Goal: Information Seeking & Learning: Learn about a topic

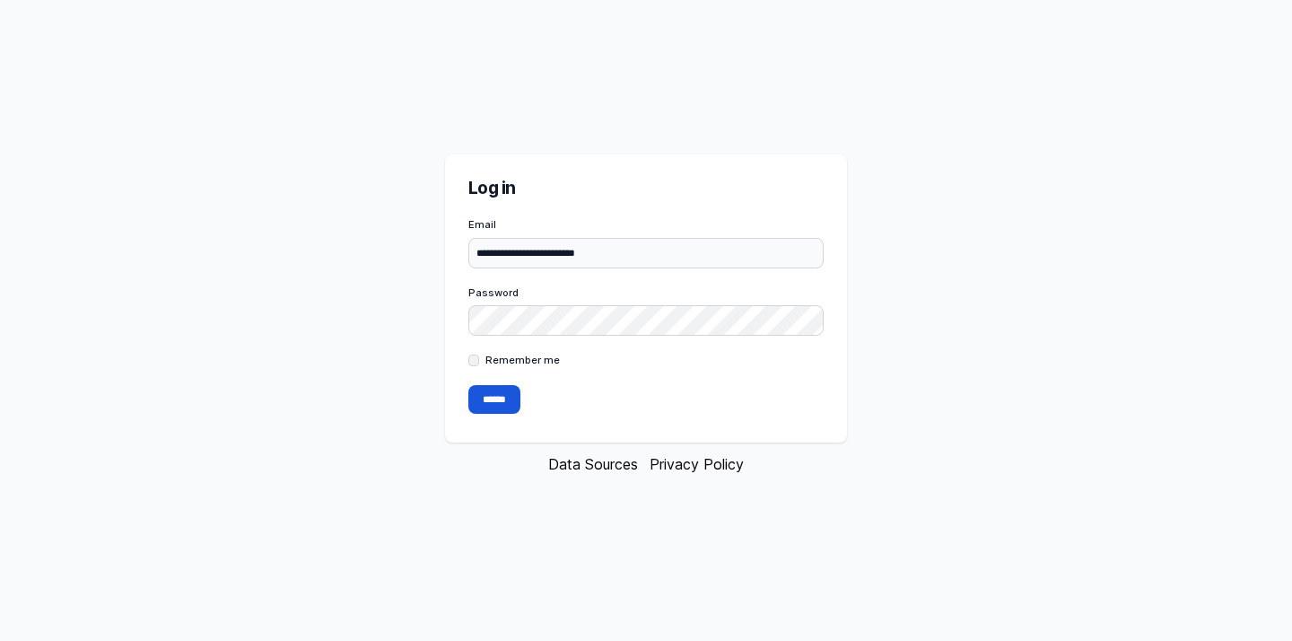
type input "**********"
click at [495, 403] on input "******" at bounding box center [495, 399] width 52 height 29
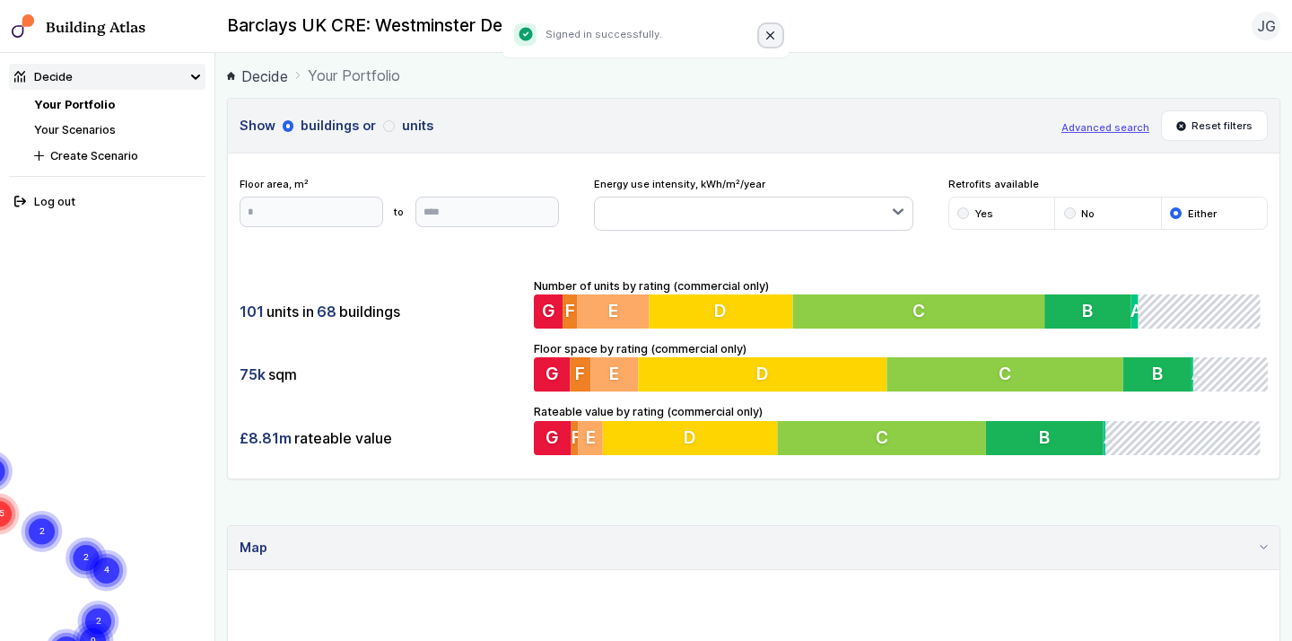
click at [766, 31] on icon "Close" at bounding box center [770, 35] width 9 height 9
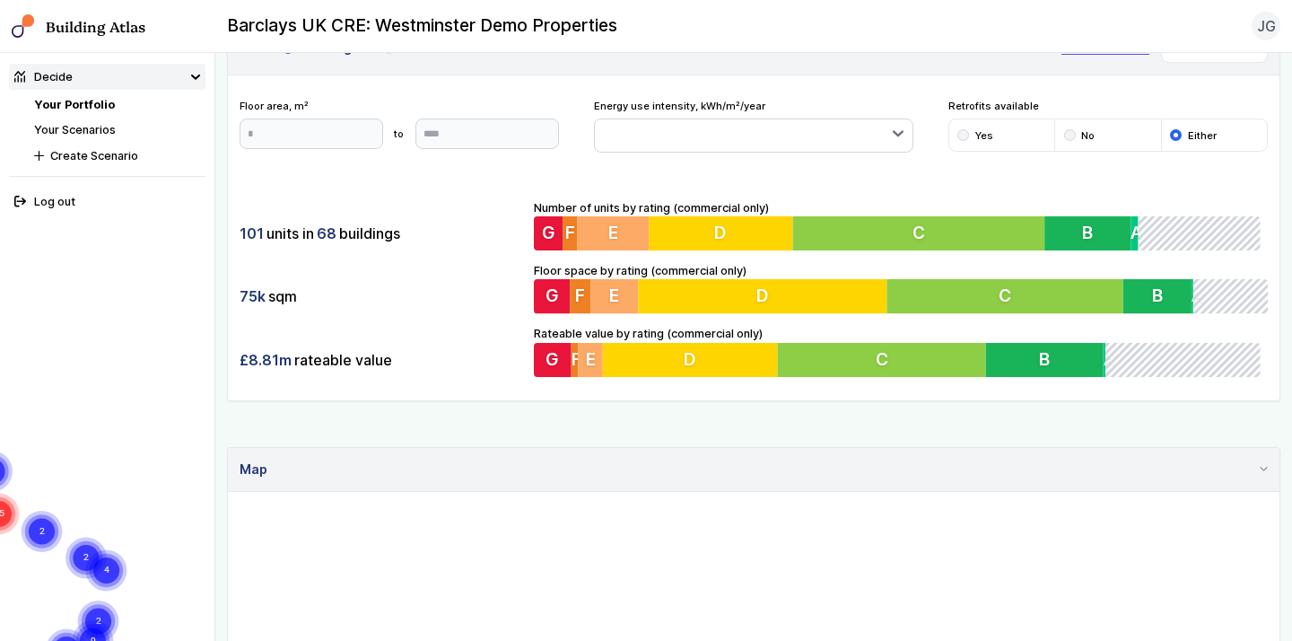
scroll to position [112, 0]
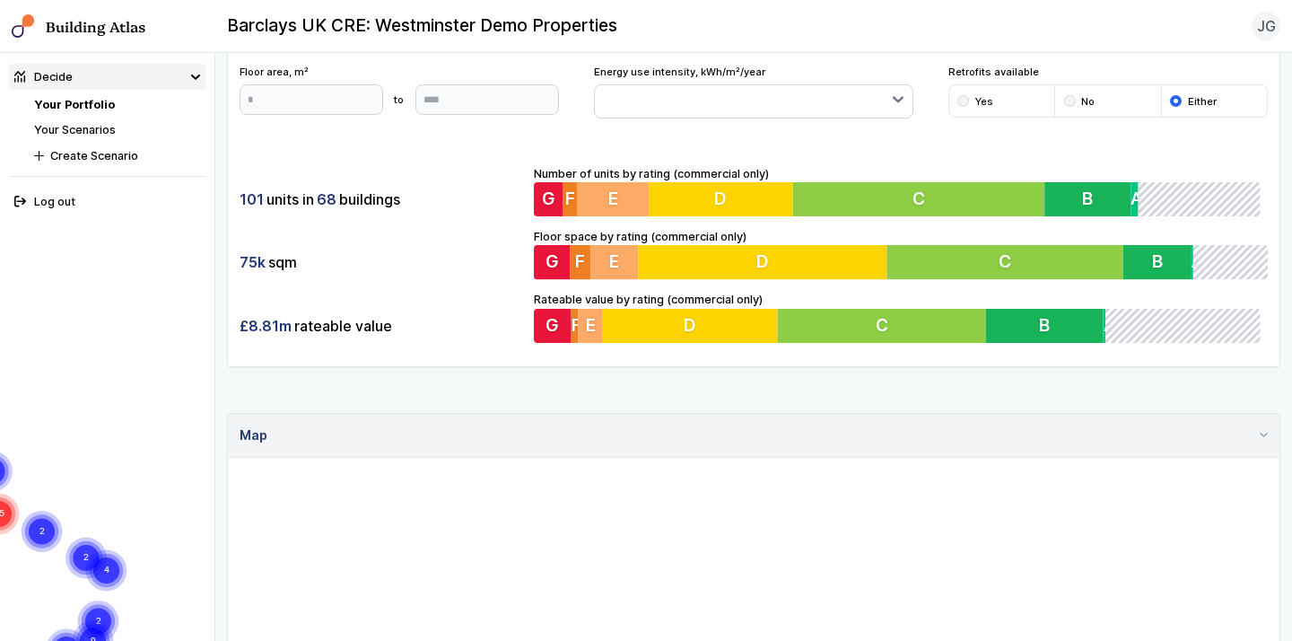
drag, startPoint x: 259, startPoint y: 322, endPoint x: 418, endPoint y: 317, distance: 159.0
click at [419, 321] on div "£8.81m rateable value" at bounding box center [382, 326] width 284 height 34
click at [418, 317] on div "£8.81m rateable value" at bounding box center [382, 326] width 284 height 34
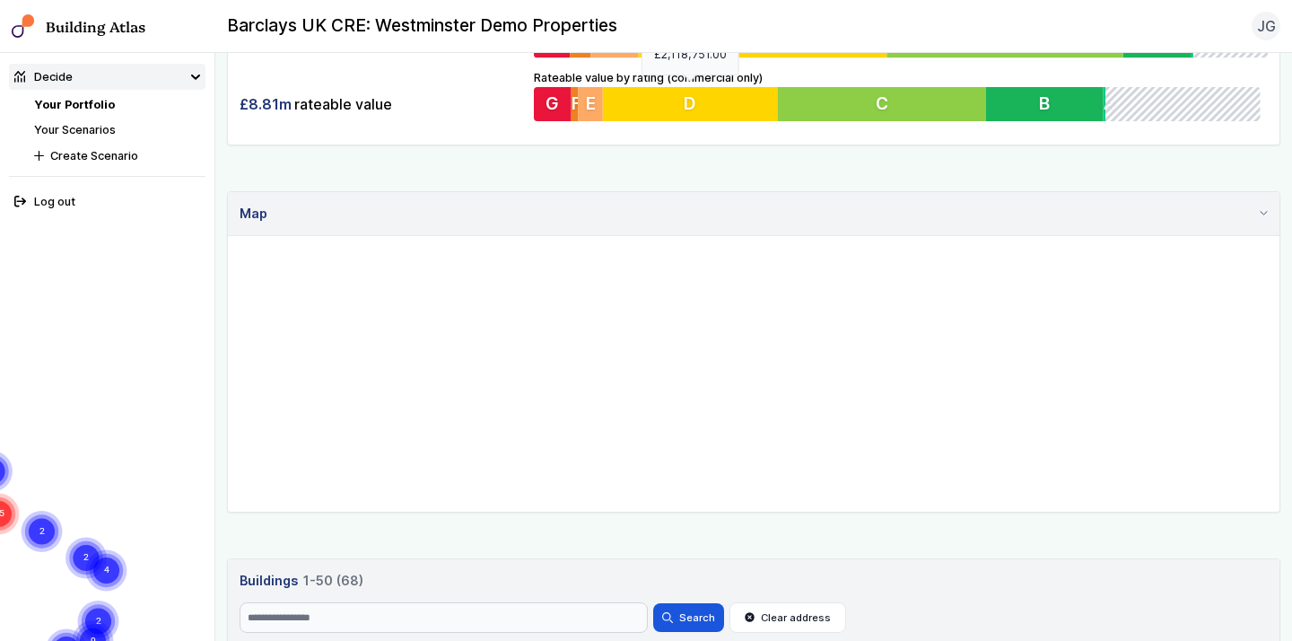
scroll to position [349, 0]
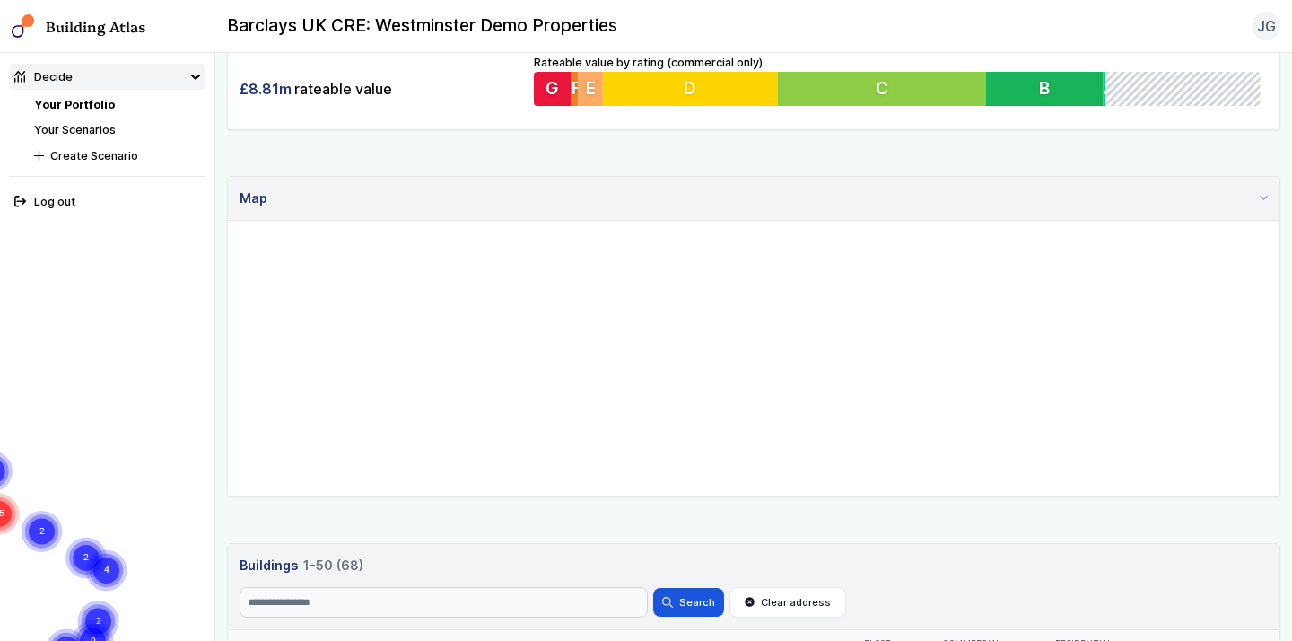
click at [228, 221] on gmp-map "5 9 2 4 2 7 2 15 4 12 2 2" at bounding box center [228, 221] width 0 height 0
drag, startPoint x: 853, startPoint y: 382, endPoint x: 789, endPoint y: 241, distance: 155.5
click at [228, 221] on gmp-map "3 3 5 2 3 2 2 2 3 4 9 3 3 3 6 2 2" at bounding box center [228, 221] width 0 height 0
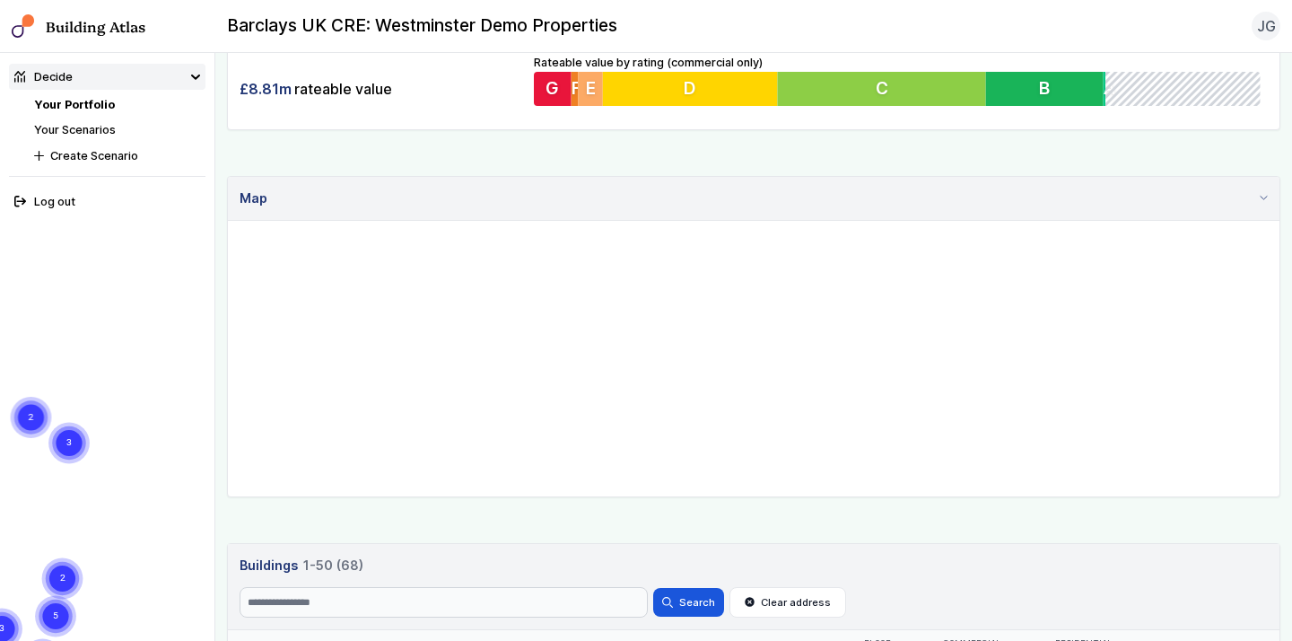
drag, startPoint x: 837, startPoint y: 420, endPoint x: 832, endPoint y: 297, distance: 123.0
click at [85, 556] on icon "2" at bounding box center [62, 578] width 45 height 45
drag, startPoint x: 817, startPoint y: 342, endPoint x: 894, endPoint y: 251, distance: 119.1
click at [228, 221] on gmp-map "2 3 2 3 2 2 2 2 2 2 2 2 2 2" at bounding box center [228, 221] width 0 height 0
click at [67, 529] on circle "Cluster of 3 markers" at bounding box center [46, 549] width 41 height 41
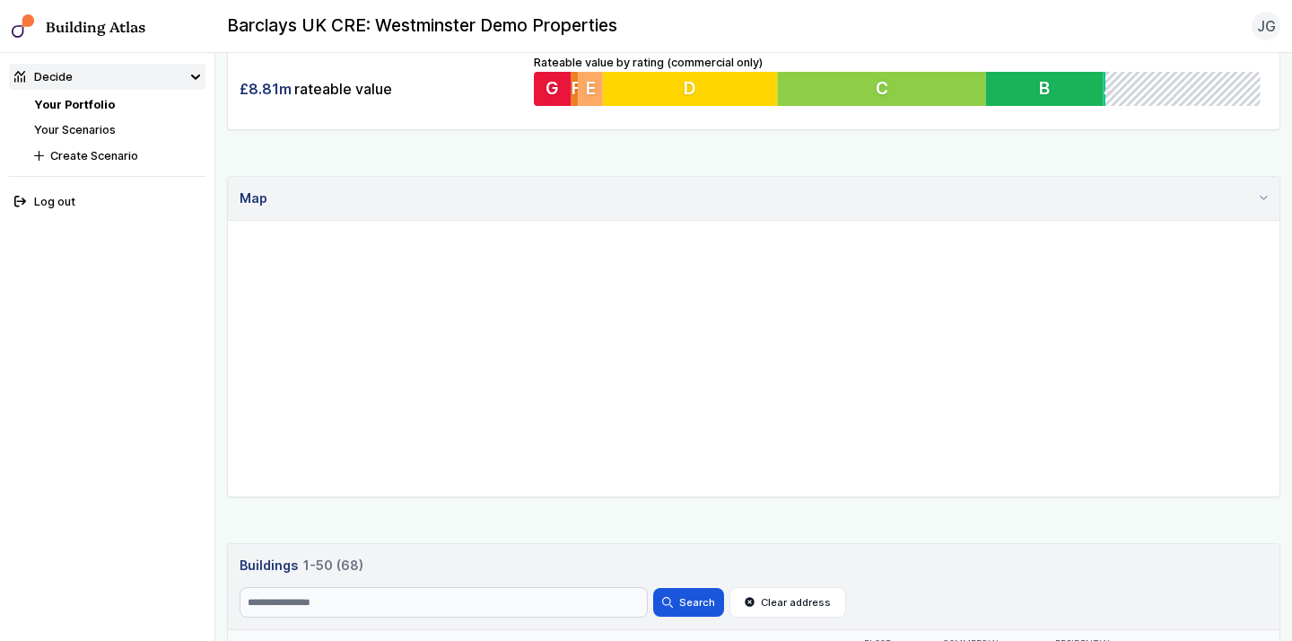
click at [197, 626] on gmp-advanced-marker "83" at bounding box center [197, 626] width 0 height 0
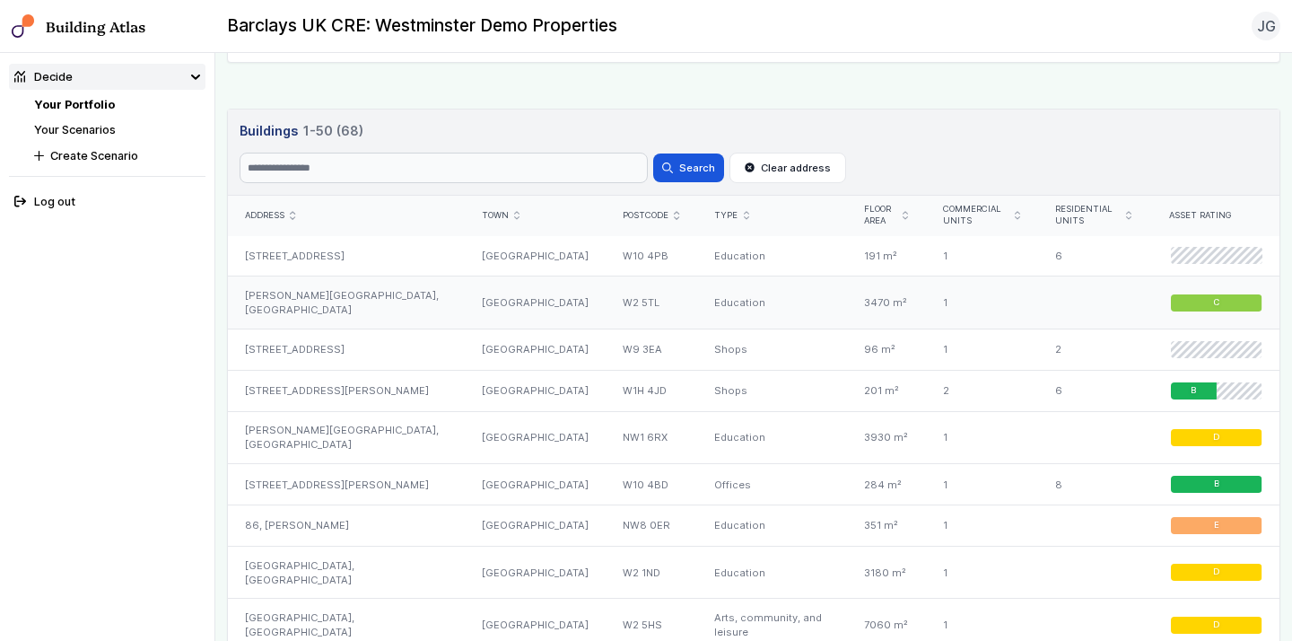
scroll to position [786, 0]
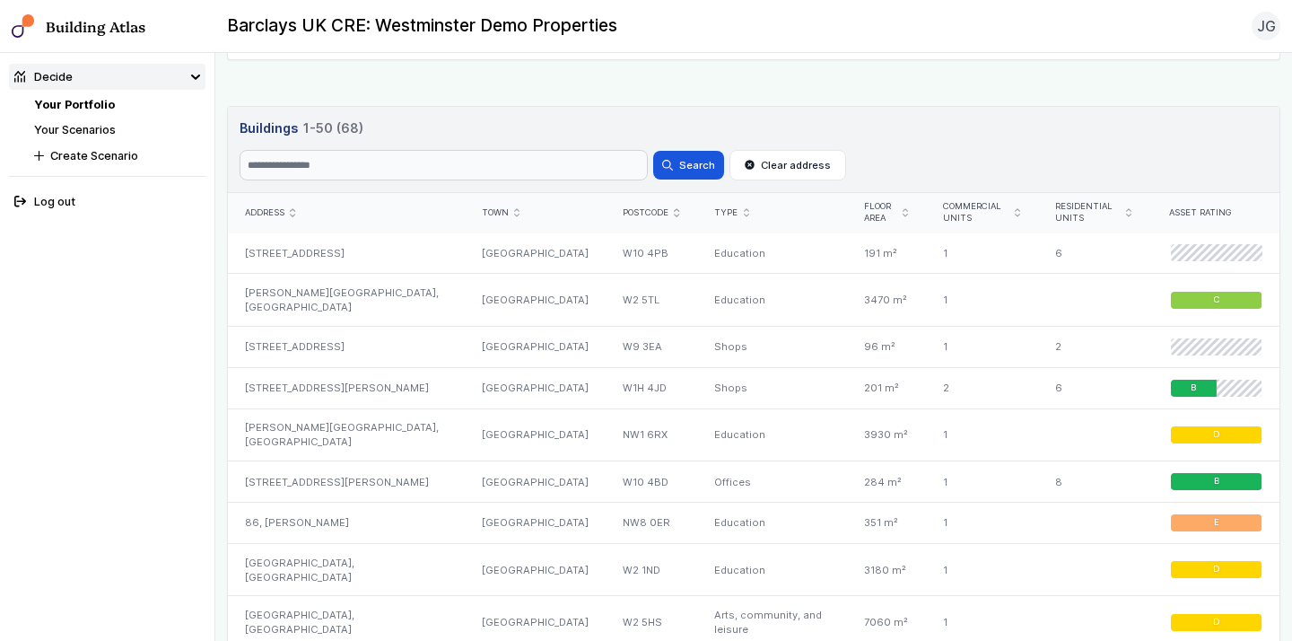
click at [897, 219] on div "Floor area" at bounding box center [886, 212] width 45 height 23
click at [903, 210] on icon "submit" at bounding box center [905, 212] width 5 height 9
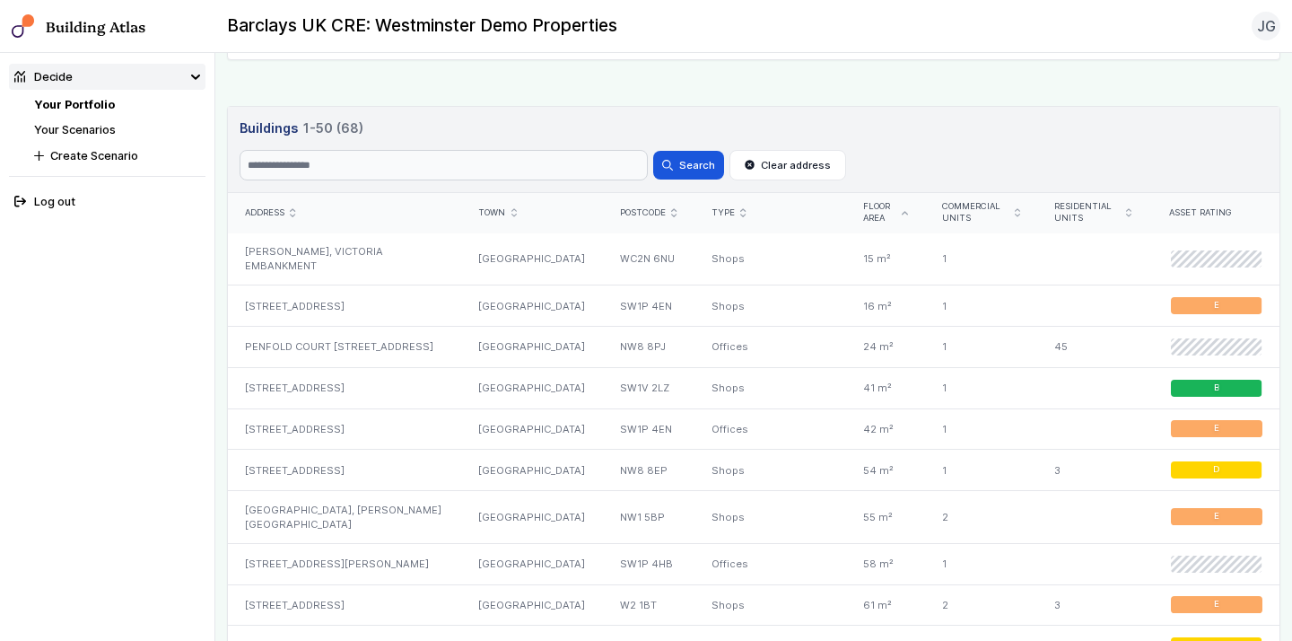
click at [902, 211] on icon "submit" at bounding box center [904, 213] width 5 height 4
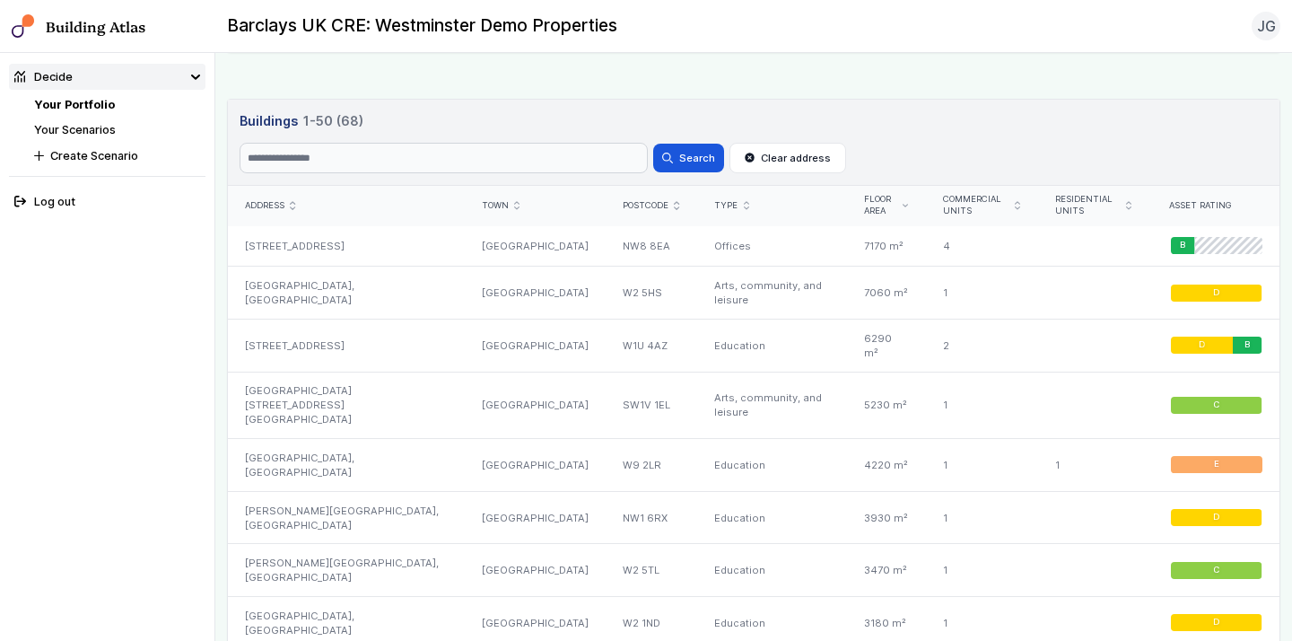
scroll to position [794, 0]
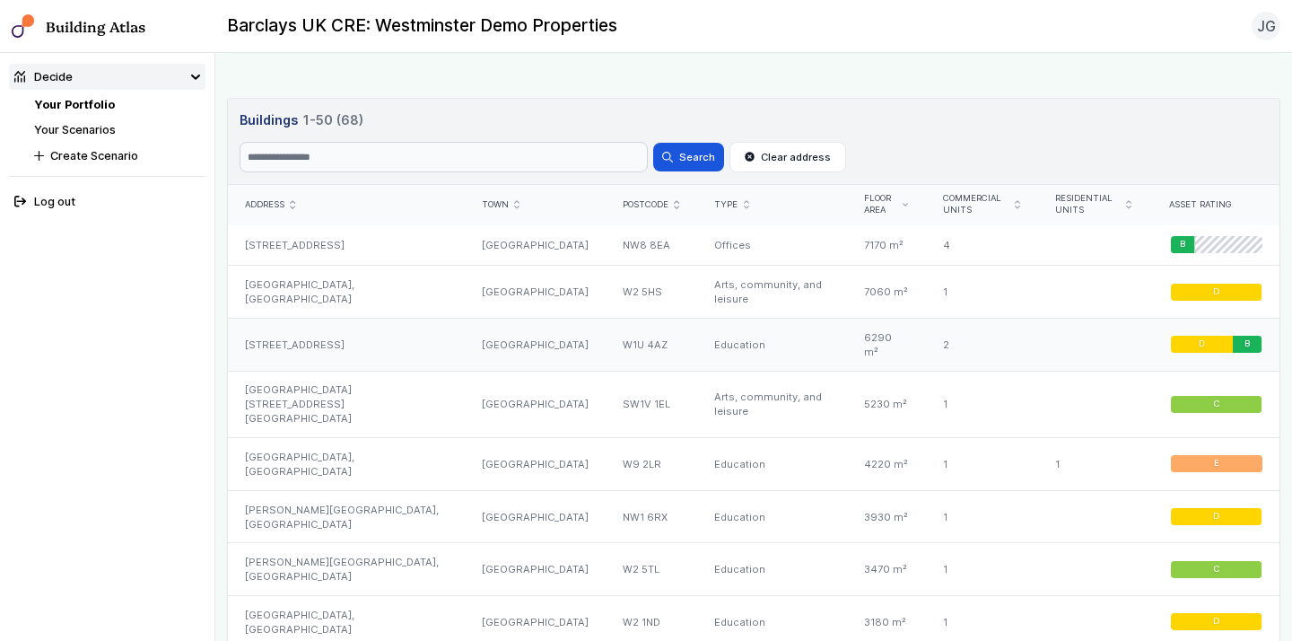
click at [425, 337] on div "14, BLANDFORD STREET" at bounding box center [346, 345] width 237 height 53
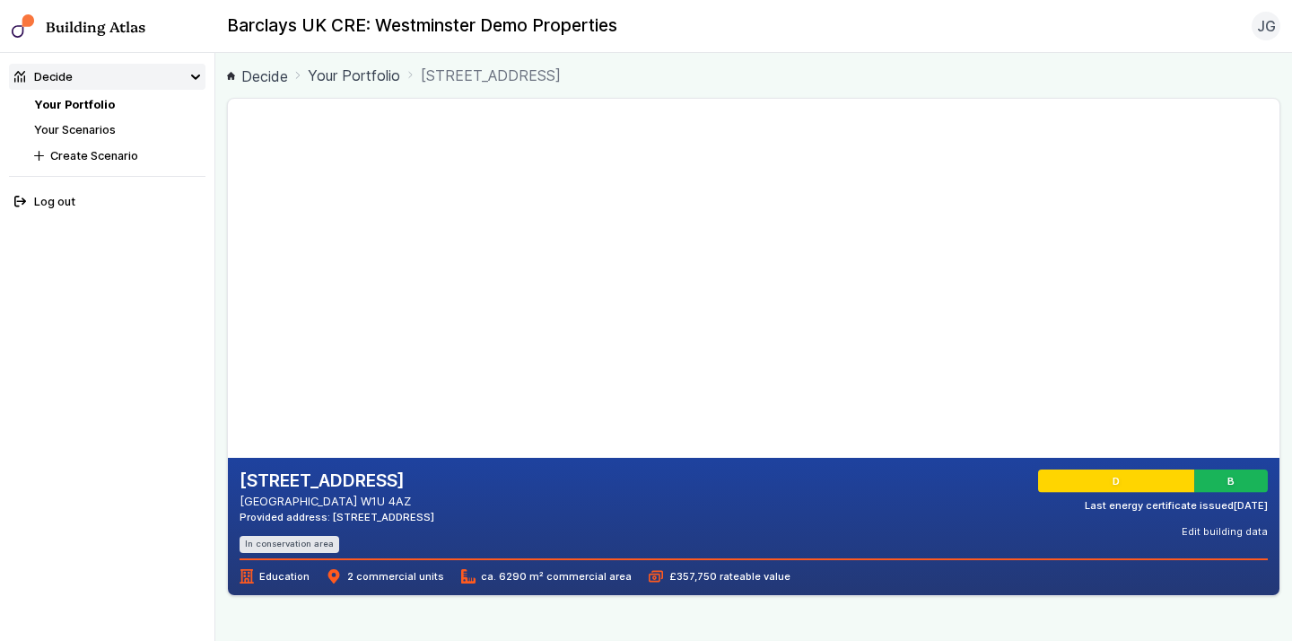
click at [270, 74] on link "Decide" at bounding box center [257, 77] width 61 height 22
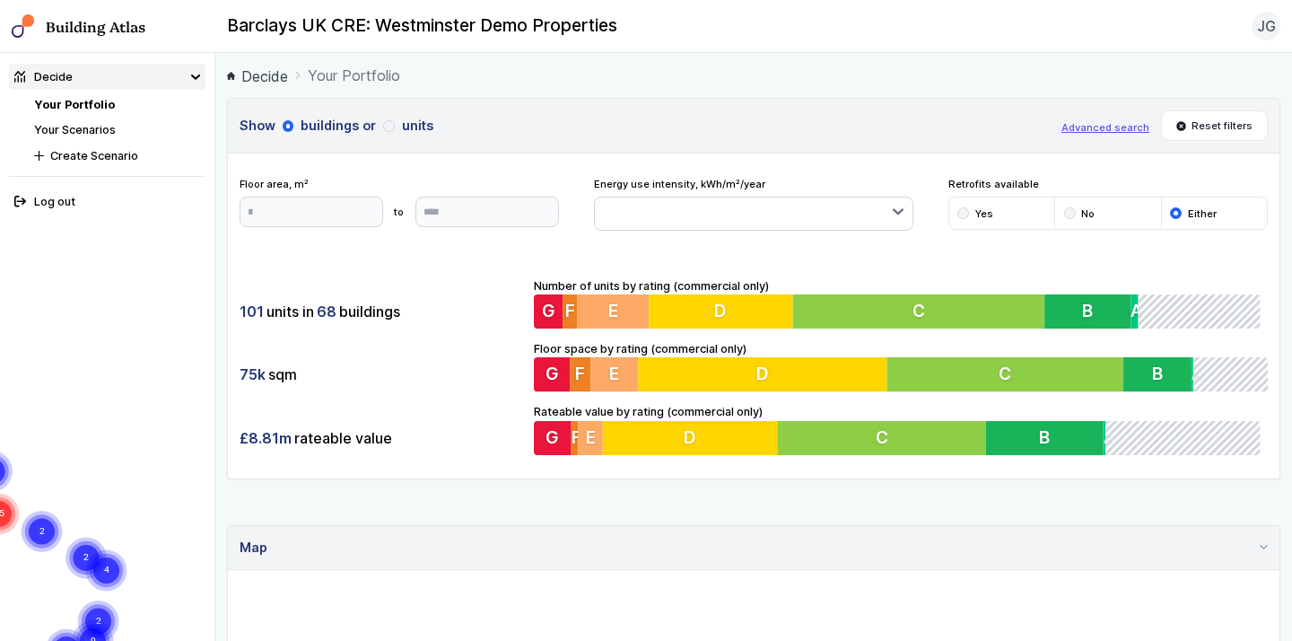
click at [0, 0] on button "Yes" at bounding box center [0, 0] width 0 height 0
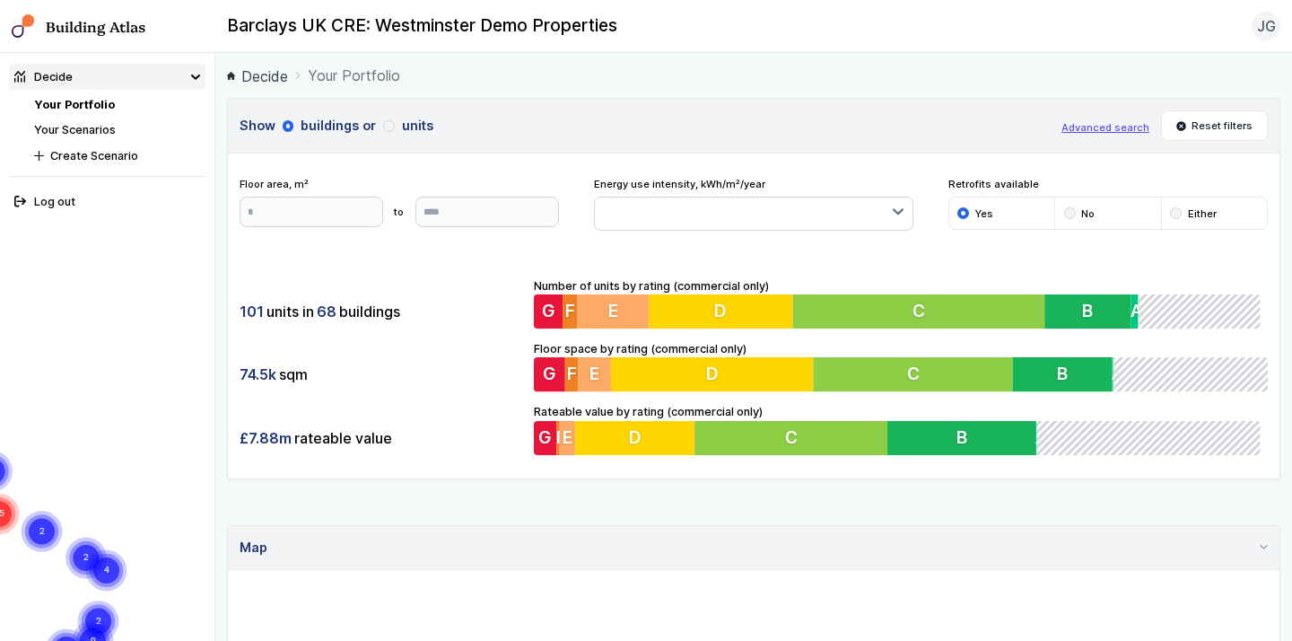
click at [1073, 208] on div "submit" at bounding box center [1070, 213] width 12 height 12
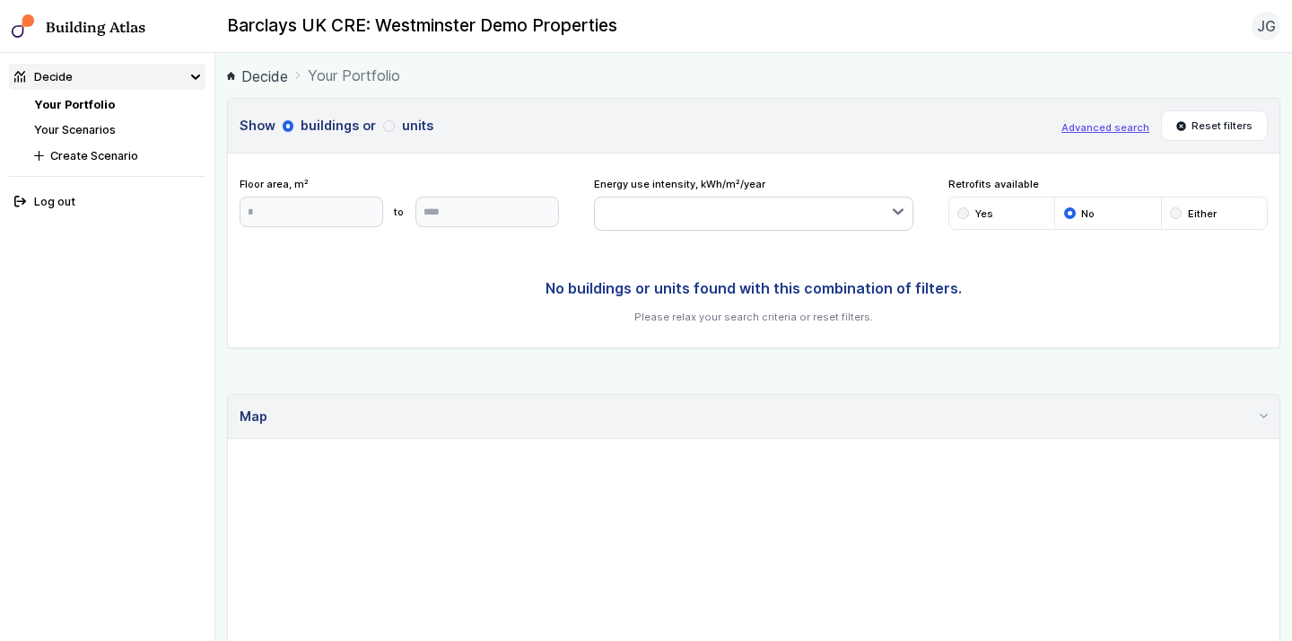
click at [1011, 200] on li "Yes" at bounding box center [1003, 212] width 106 height 31
click at [960, 211] on div "submit" at bounding box center [964, 213] width 12 height 12
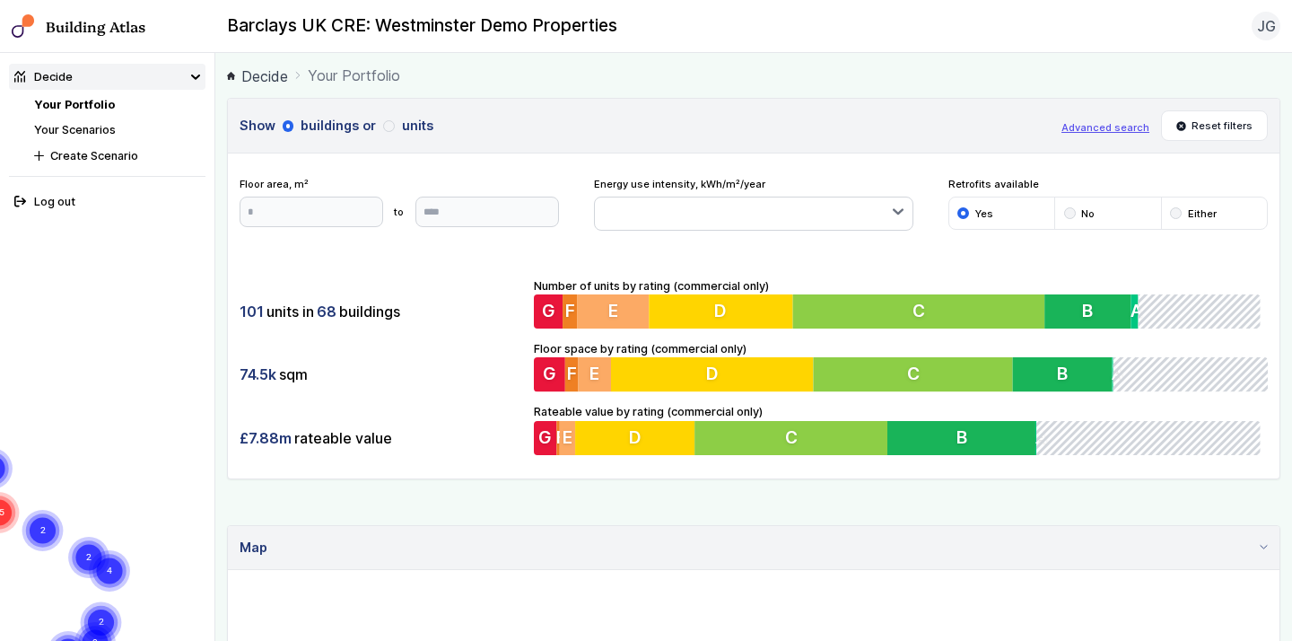
click at [869, 216] on button "button" at bounding box center [754, 213] width 319 height 32
click at [872, 133] on h3 "Show buildings or units" at bounding box center [645, 126] width 811 height 20
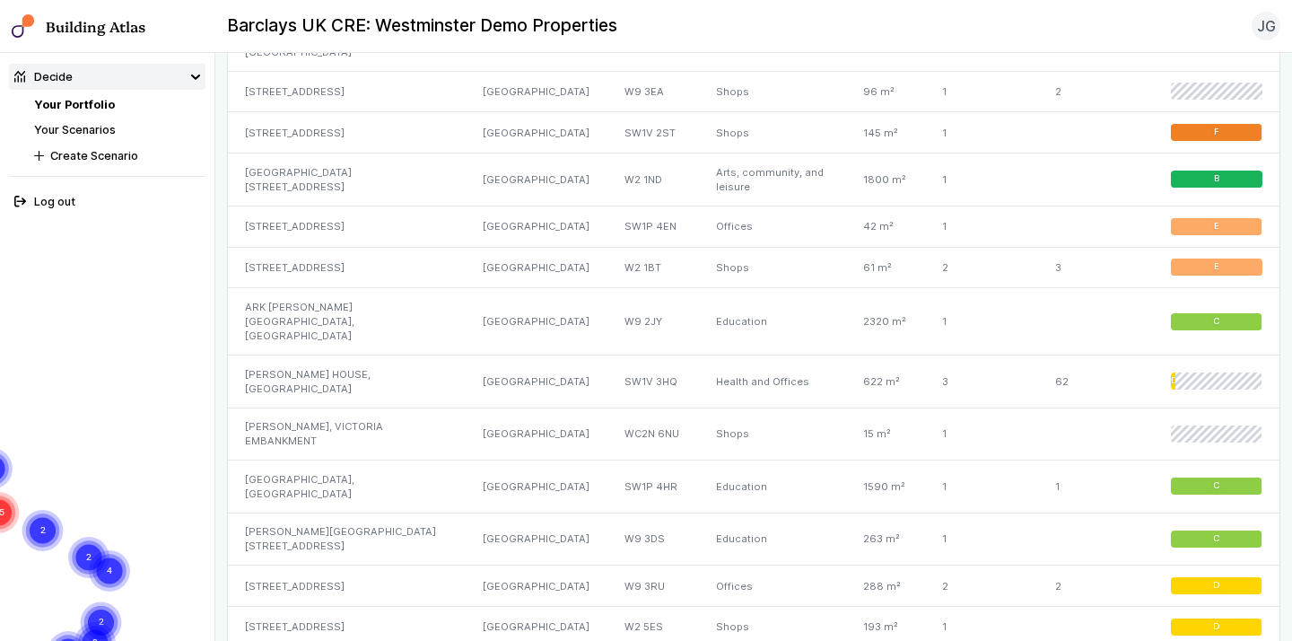
scroll to position [2806, 0]
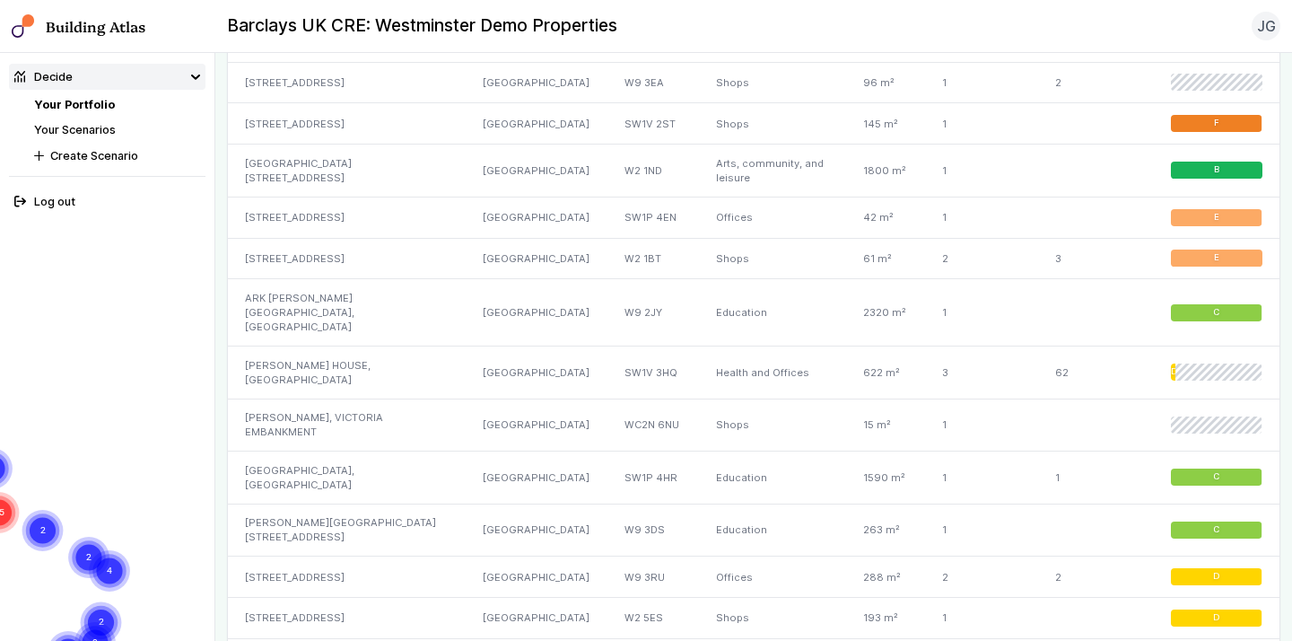
click at [92, 128] on link "Your Scenarios" at bounding box center [75, 129] width 82 height 13
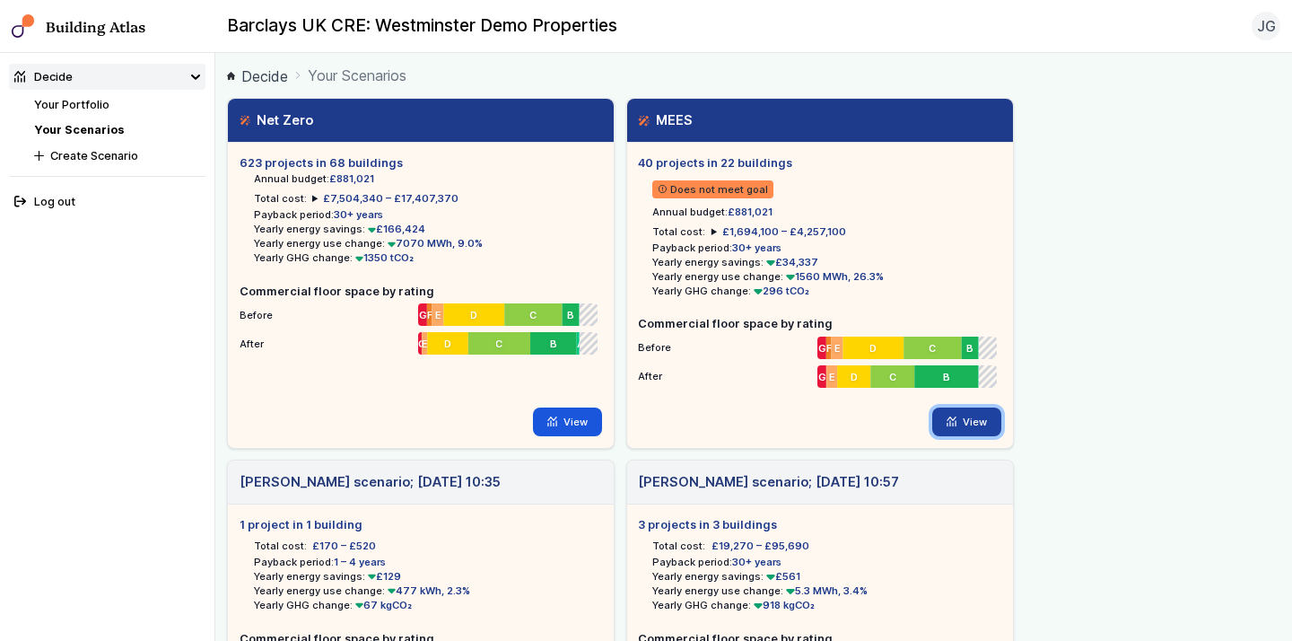
click at [960, 428] on link "View" at bounding box center [967, 421] width 69 height 29
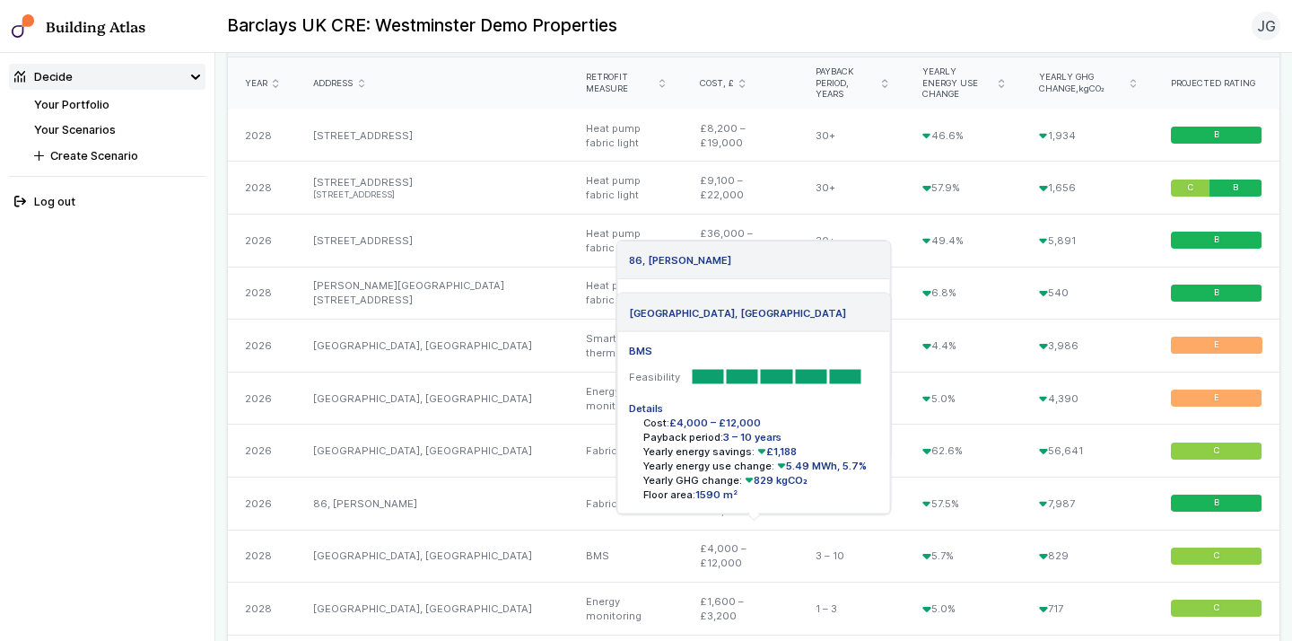
scroll to position [586, 0]
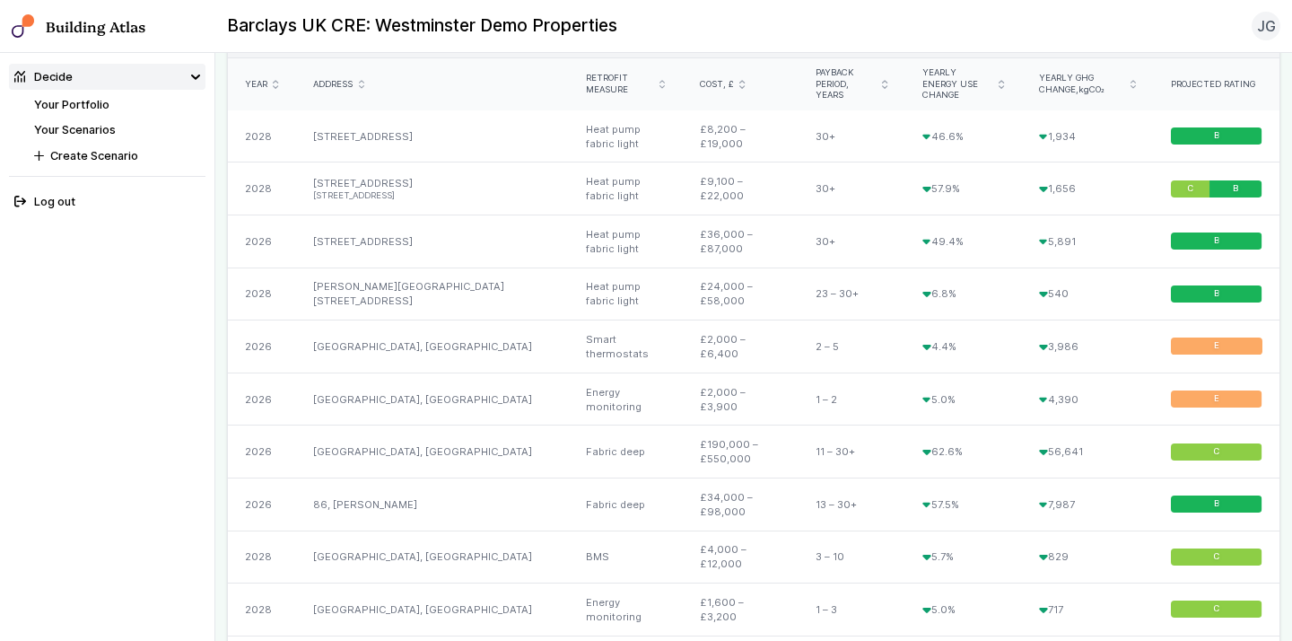
click at [882, 80] on icon "submit" at bounding box center [884, 84] width 5 height 9
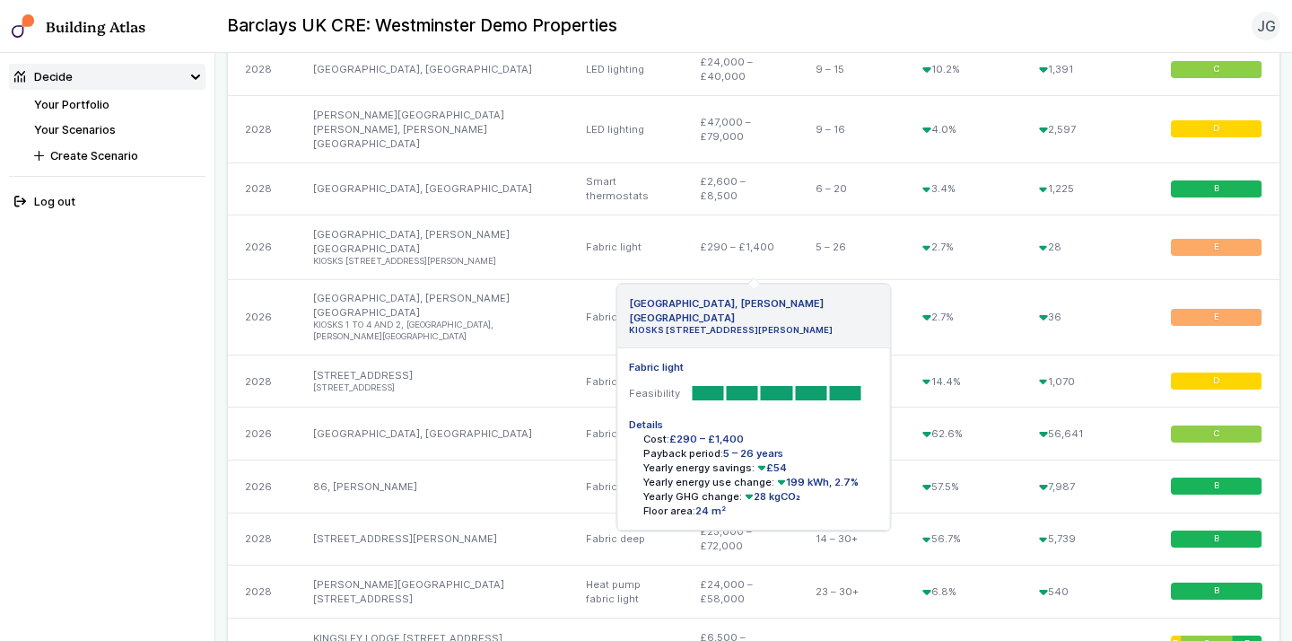
scroll to position [1179, 0]
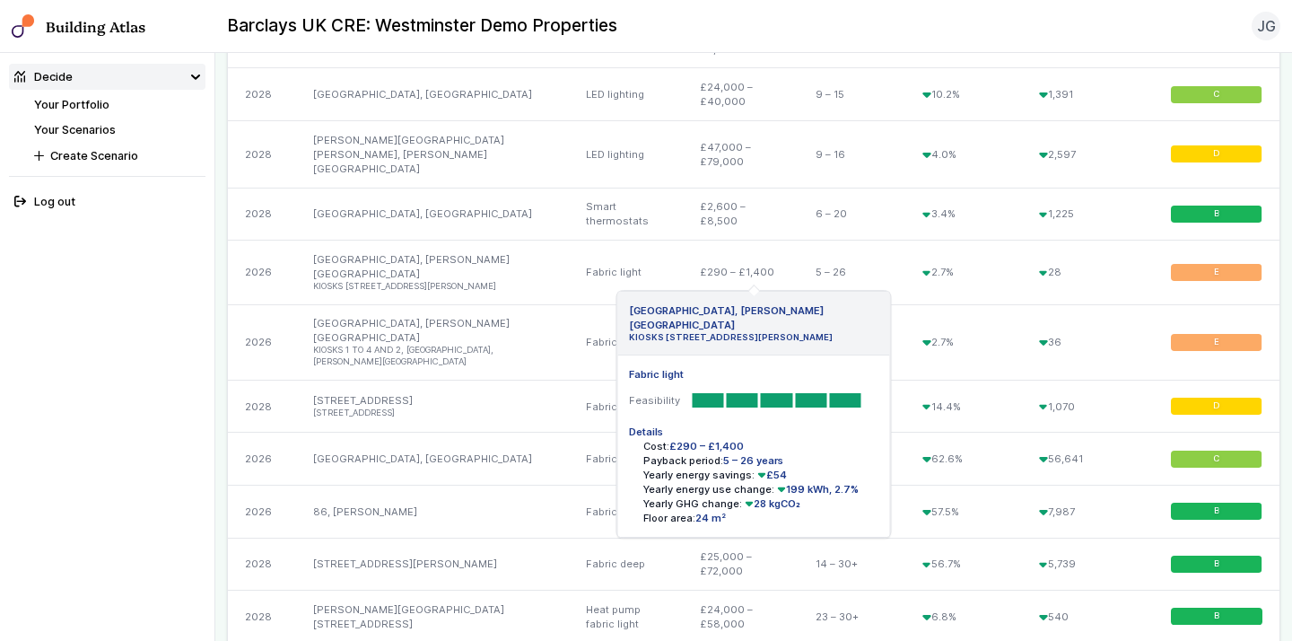
click at [368, 241] on div "EDGWARE ROAD STATION, CABBELL STREET KIOSKS 5 AND 6, EDGWARE ROAD STATION, CABB…" at bounding box center [432, 273] width 272 height 64
click at [365, 253] on link "EDGWARE ROAD STATION, CABBELL STREET KIOSKS 5 AND 6, EDGWARE ROAD STATION, CABB…" at bounding box center [432, 272] width 238 height 39
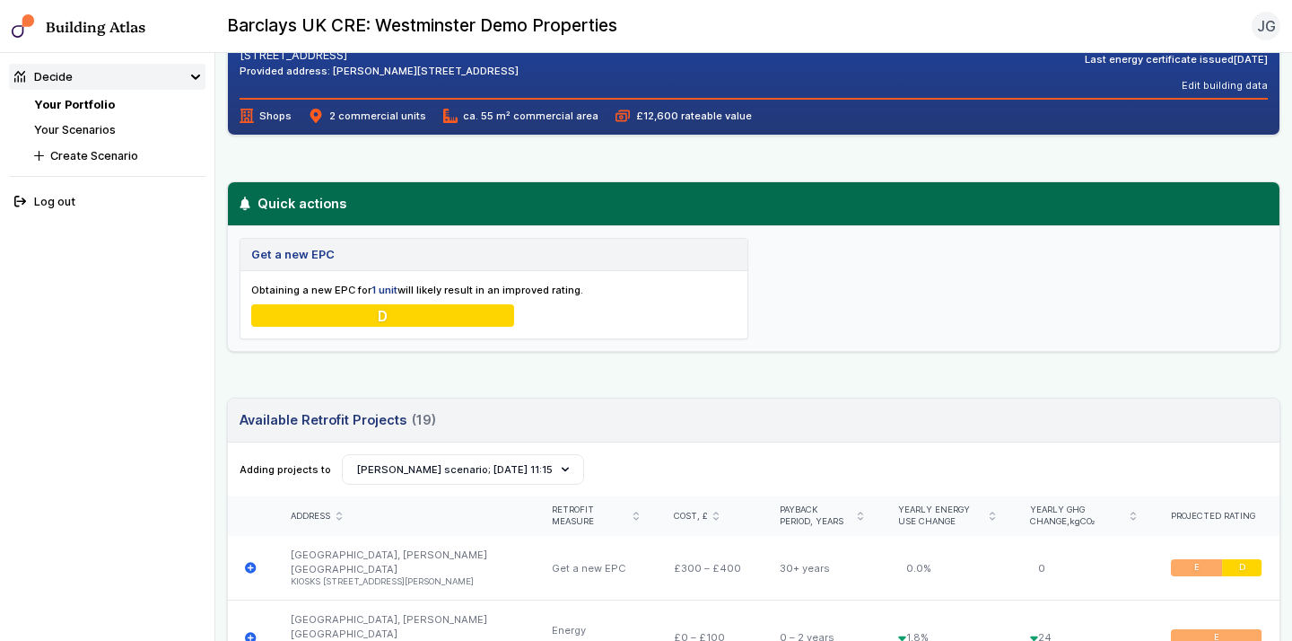
scroll to position [453, 0]
